Goal: Find specific page/section: Find specific page/section

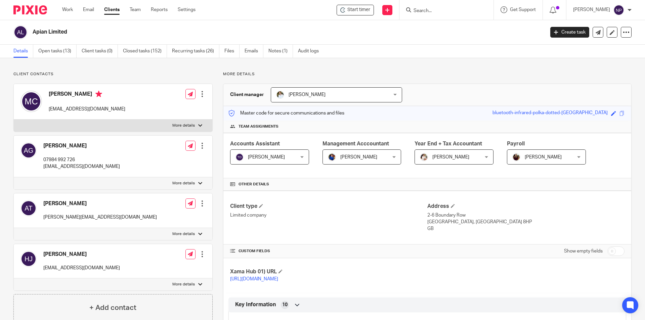
scroll to position [602, 0]
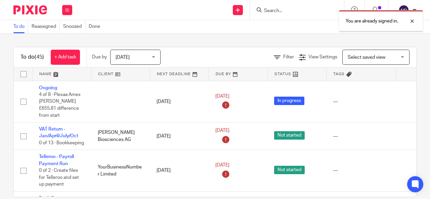
click at [276, 13] on div "You are already signed in." at bounding box center [319, 20] width 208 height 26
click at [413, 21] on div at bounding box center [407, 21] width 18 height 8
click at [291, 7] on div "You are already signed in." at bounding box center [319, 20] width 208 height 26
click at [283, 12] on input "Search" at bounding box center [293, 11] width 60 height 6
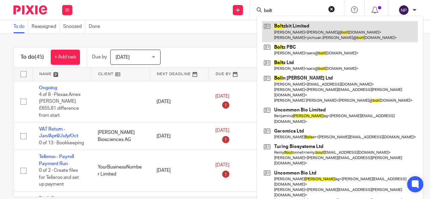
type input "bolt"
click at [327, 28] on link at bounding box center [340, 31] width 156 height 21
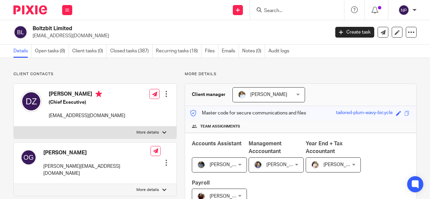
click at [304, 11] on input "Search" at bounding box center [293, 11] width 60 height 6
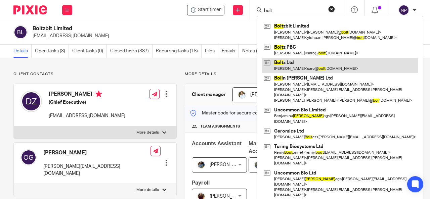
type input "bolt"
click at [300, 64] on link at bounding box center [340, 65] width 156 height 15
